Goal: Task Accomplishment & Management: Manage account settings

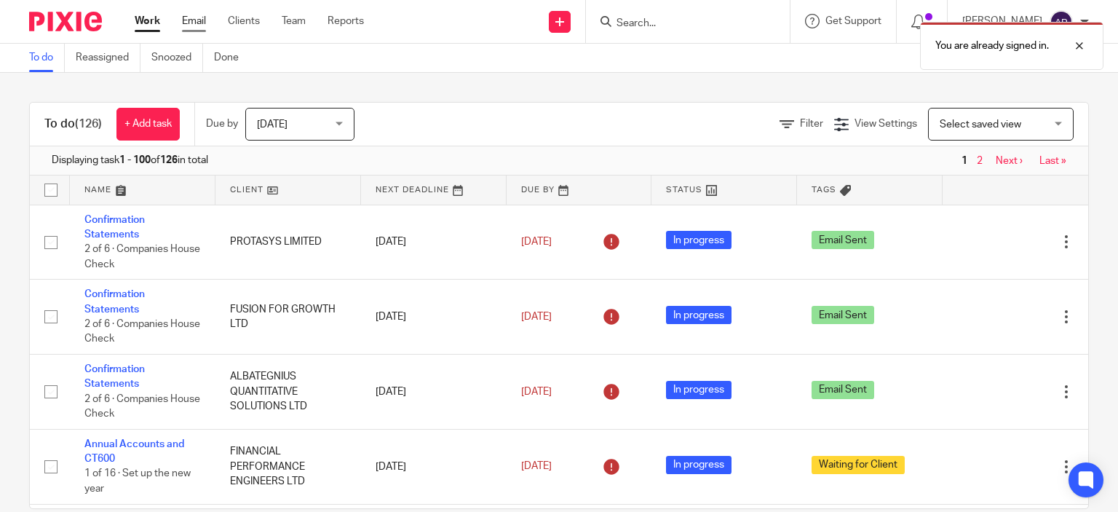
click at [194, 17] on link "Email" at bounding box center [194, 21] width 24 height 15
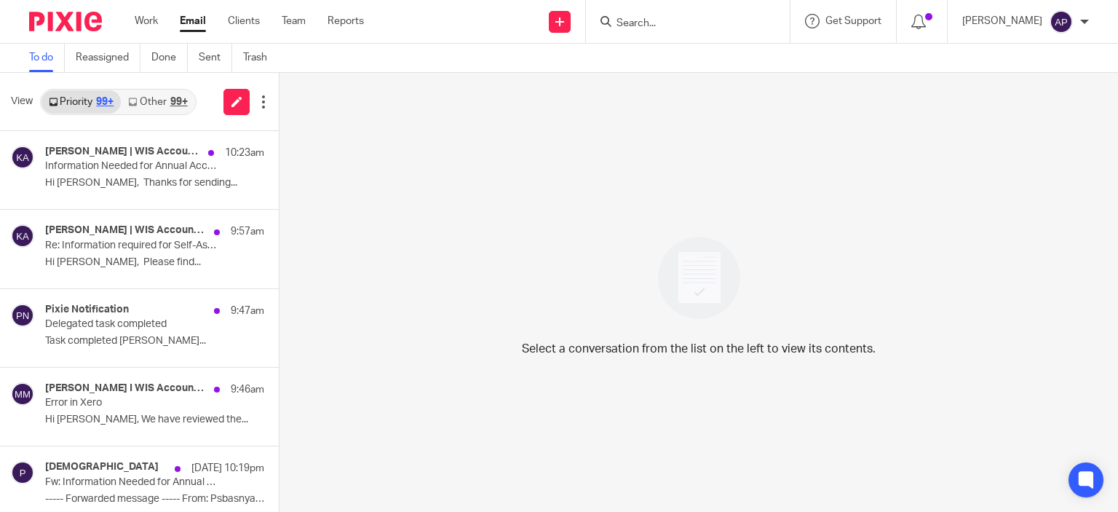
click at [1037, 28] on div "[PERSON_NAME]" at bounding box center [1025, 21] width 127 height 23
click at [1044, 77] on span "Email integration" at bounding box center [1043, 79] width 76 height 10
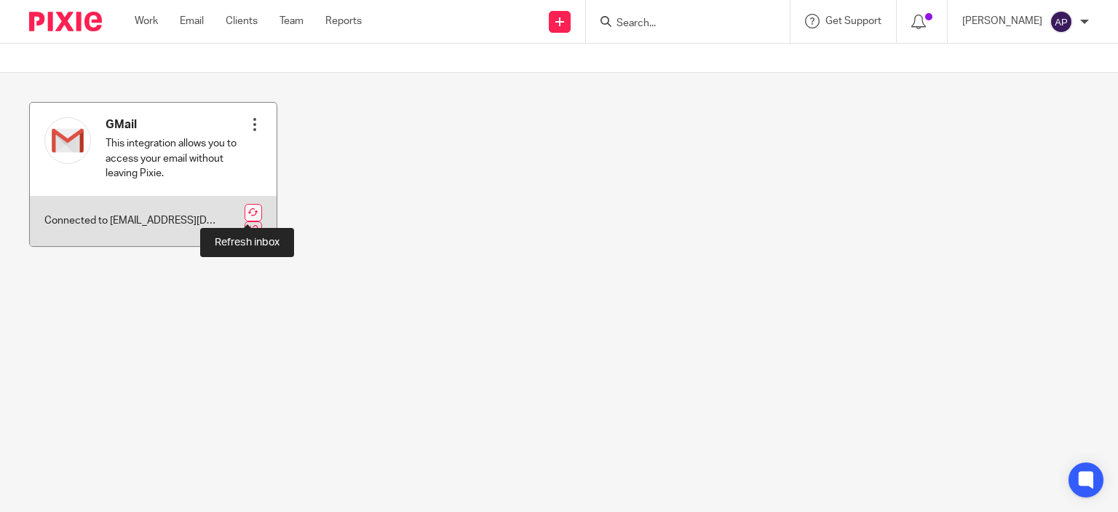
click at [250, 209] on link at bounding box center [253, 212] width 17 height 17
